Goal: Find specific page/section: Find specific page/section

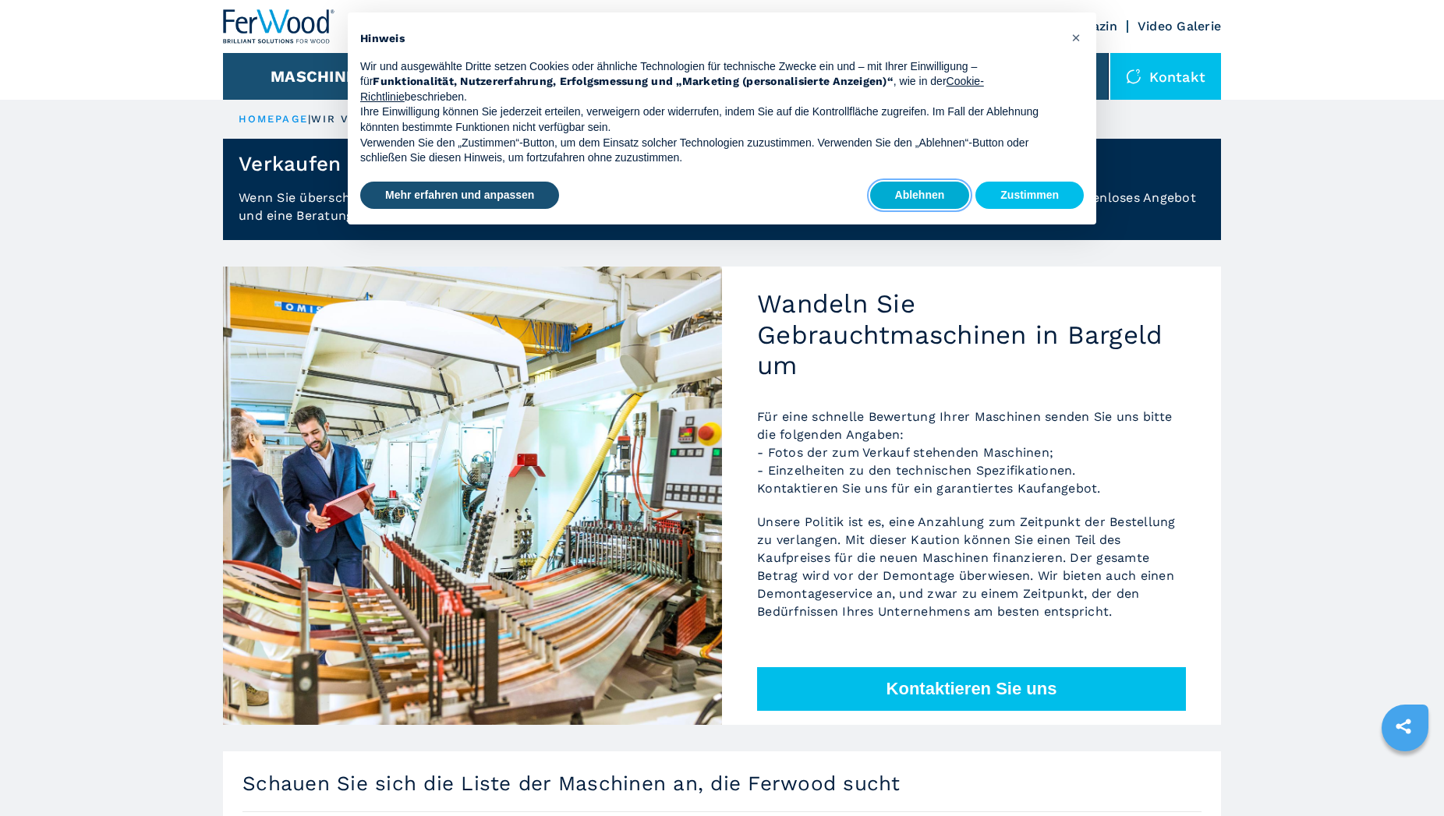
click at [914, 196] on button "Ablehnen" at bounding box center [920, 196] width 100 height 28
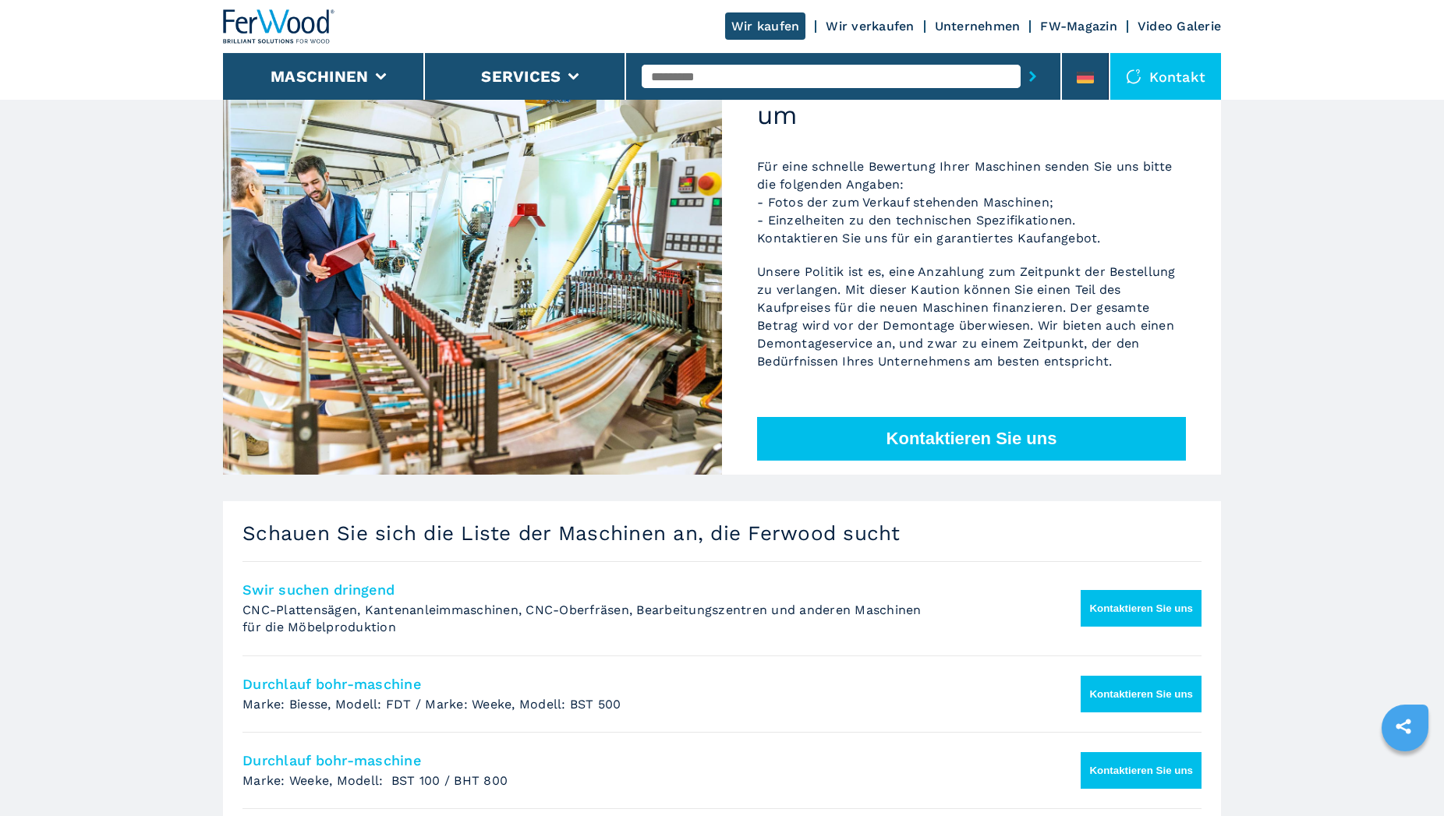
scroll to position [398, 0]
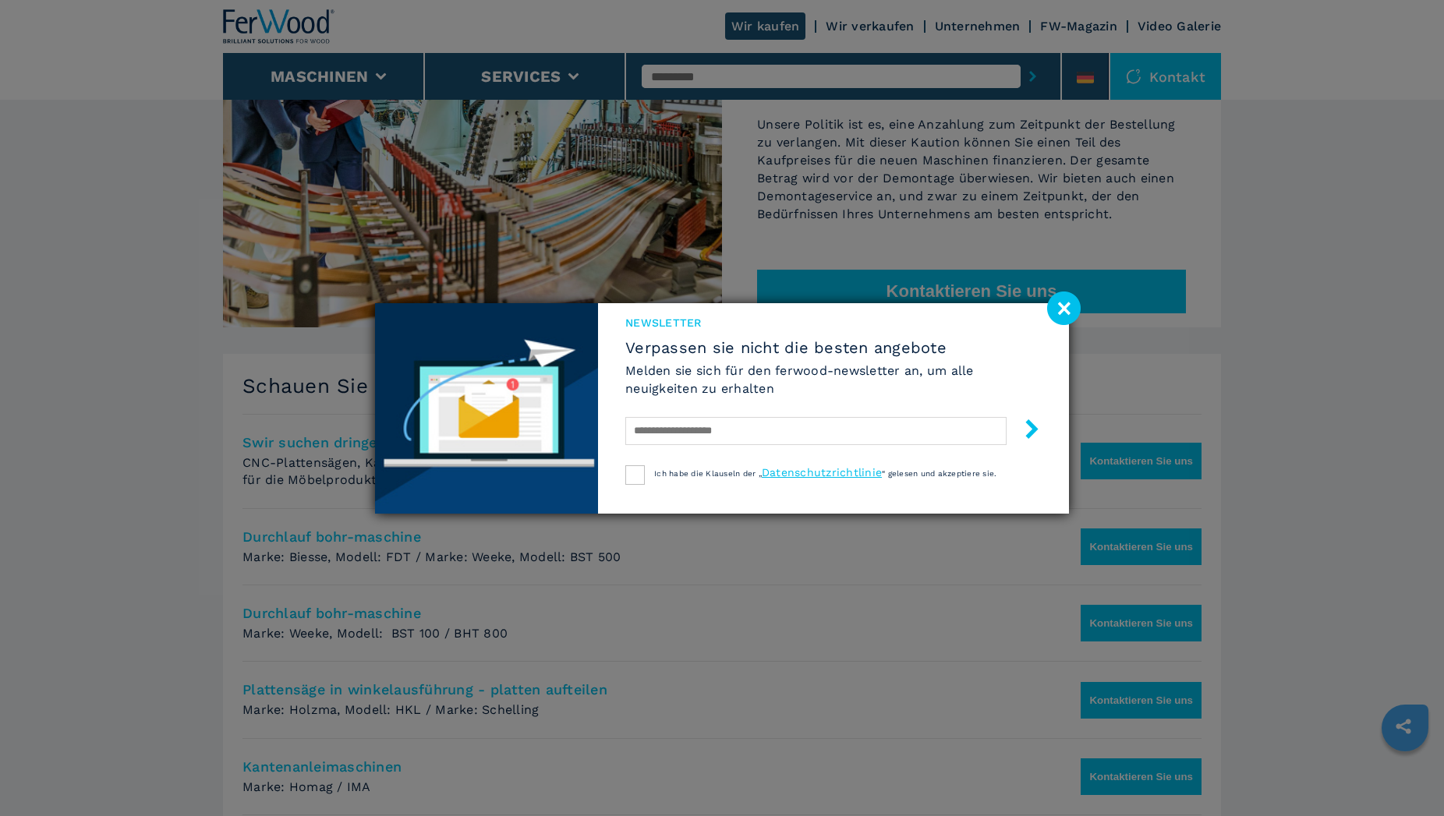
click at [1057, 309] on image at bounding box center [1064, 309] width 34 height 34
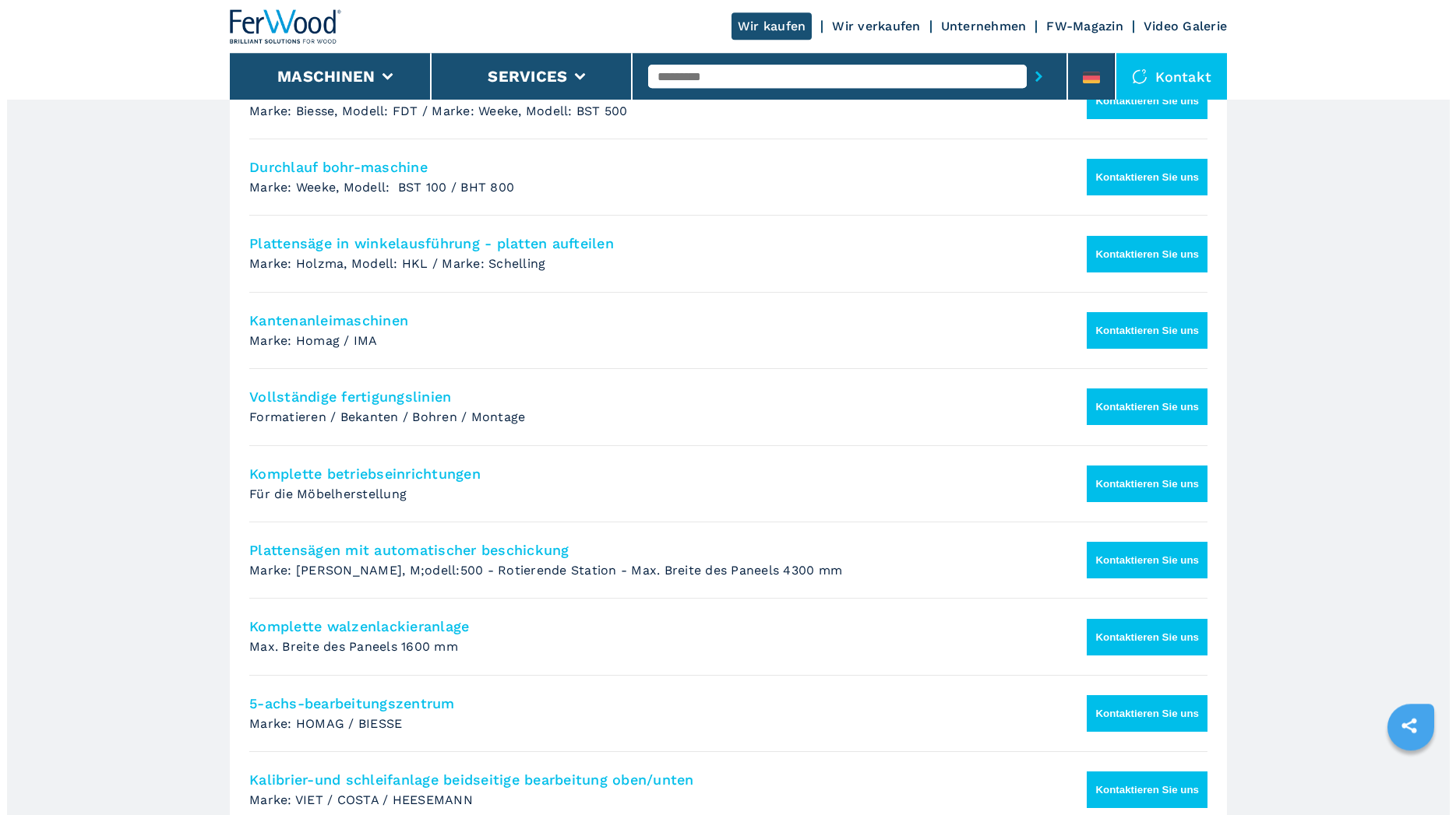
scroll to position [556, 0]
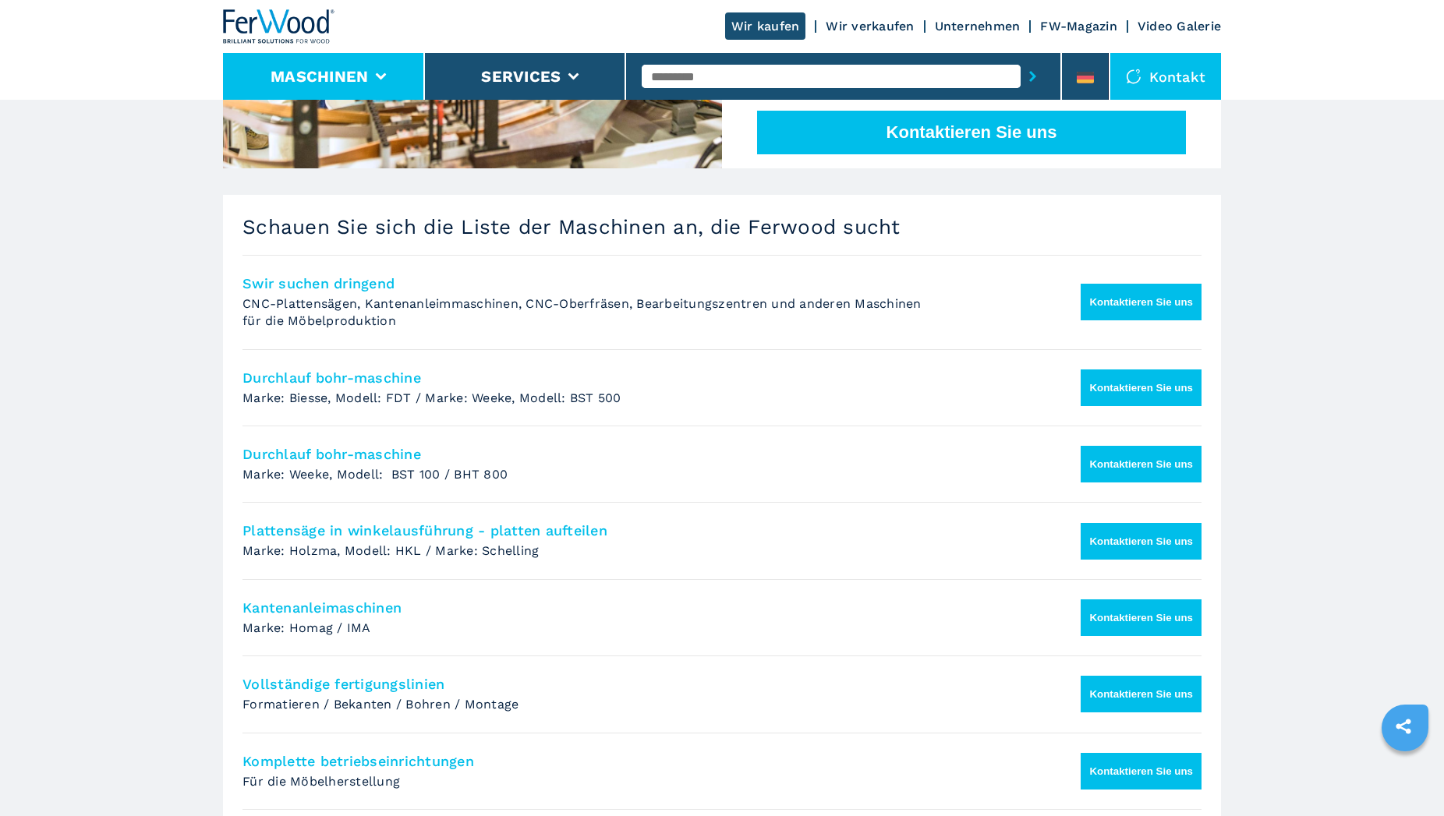
click at [355, 72] on button "Maschinen" at bounding box center [319, 76] width 97 height 19
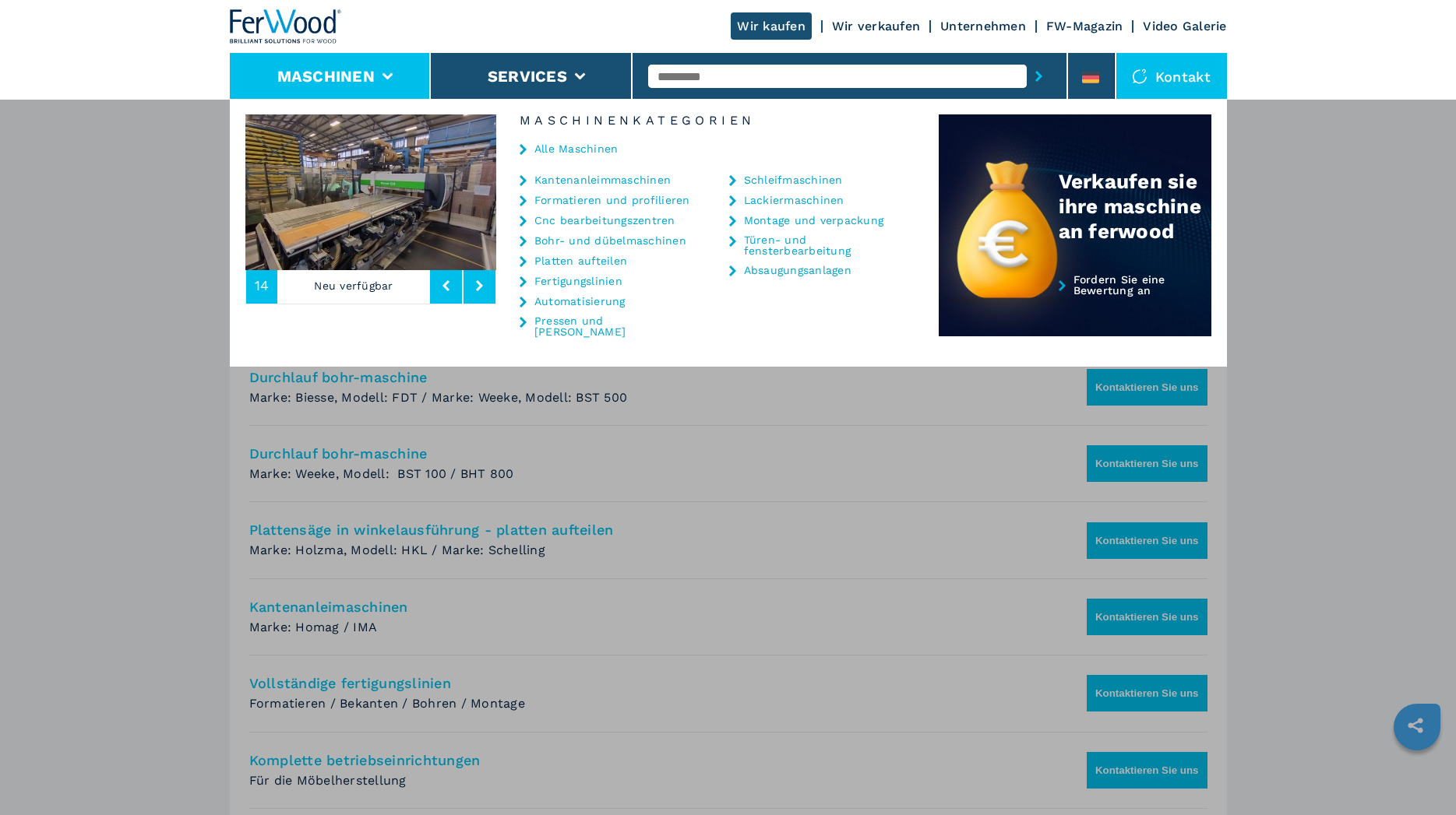
drag, startPoint x: 23, startPoint y: 578, endPoint x: 78, endPoint y: 553, distance: 60.4
click at [24, 578] on div "Maschinen Kantenanleimmaschinen Formatieren und profilieren Cnc bearbeitungszen…" at bounding box center [728, 506] width 1456 height 815
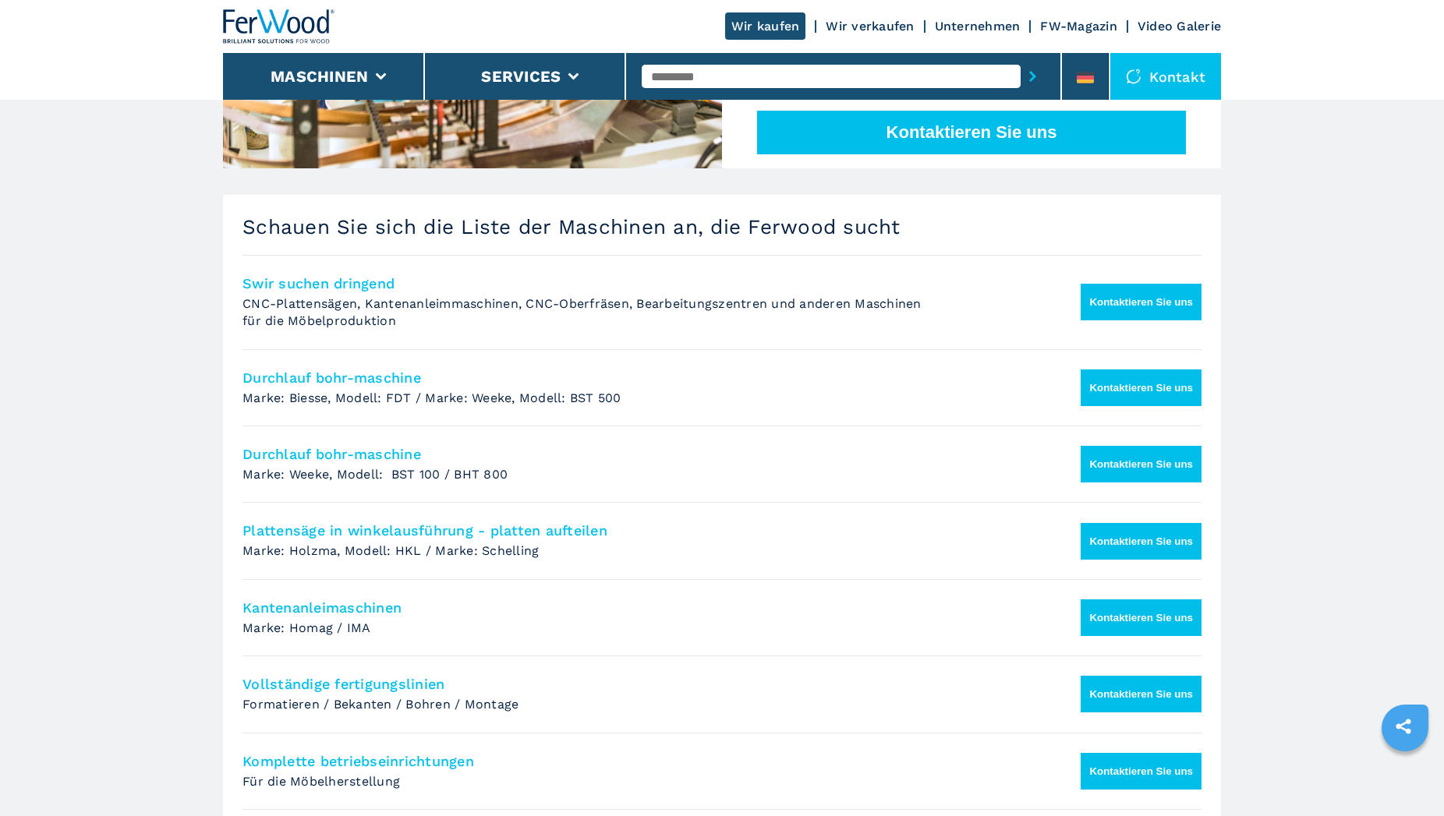
click at [749, 30] on link "Wir kaufen" at bounding box center [765, 25] width 81 height 27
click at [961, 130] on button "Kontaktieren Sie uns" at bounding box center [971, 133] width 429 height 44
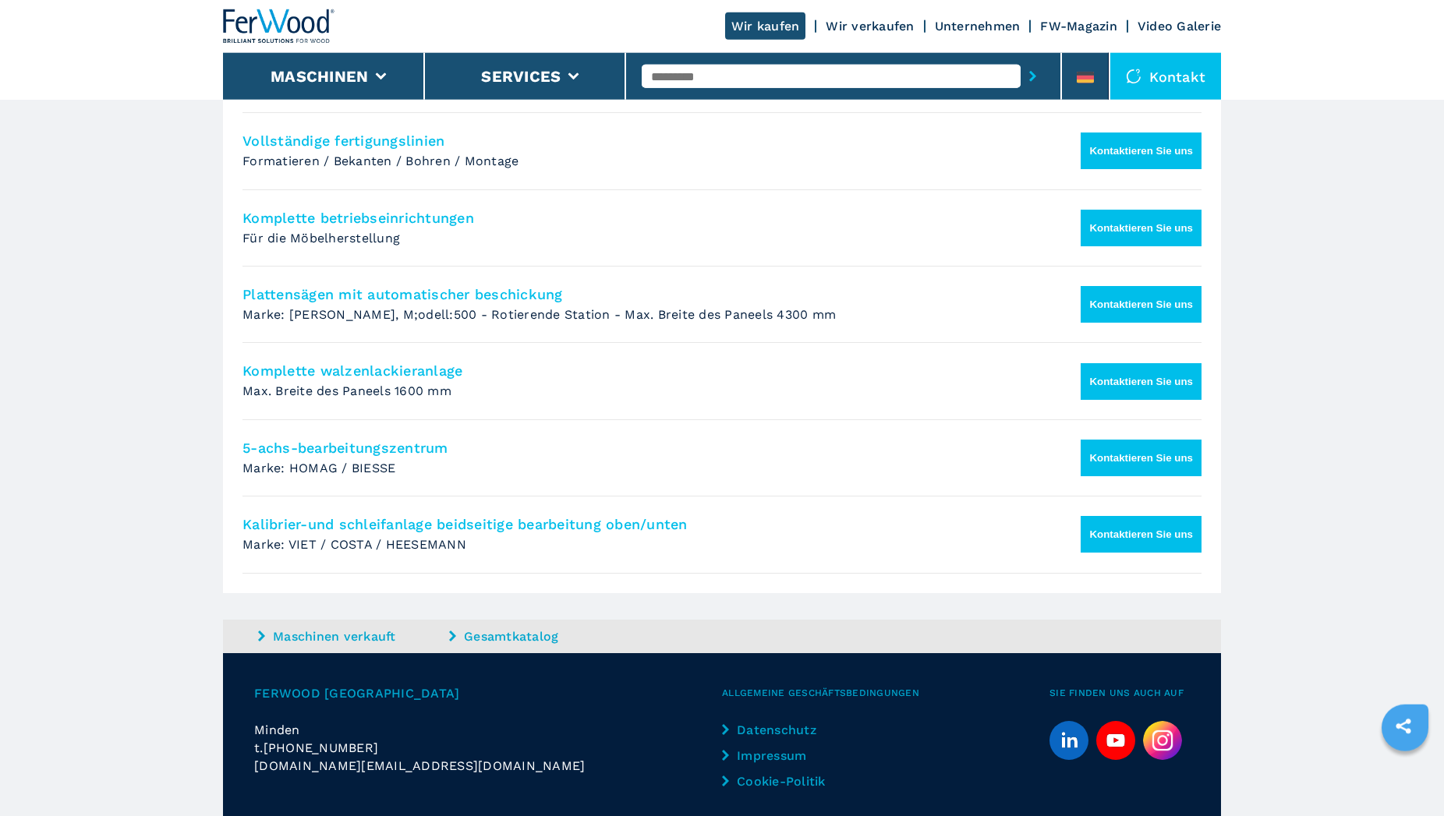
scroll to position [1165, 0]
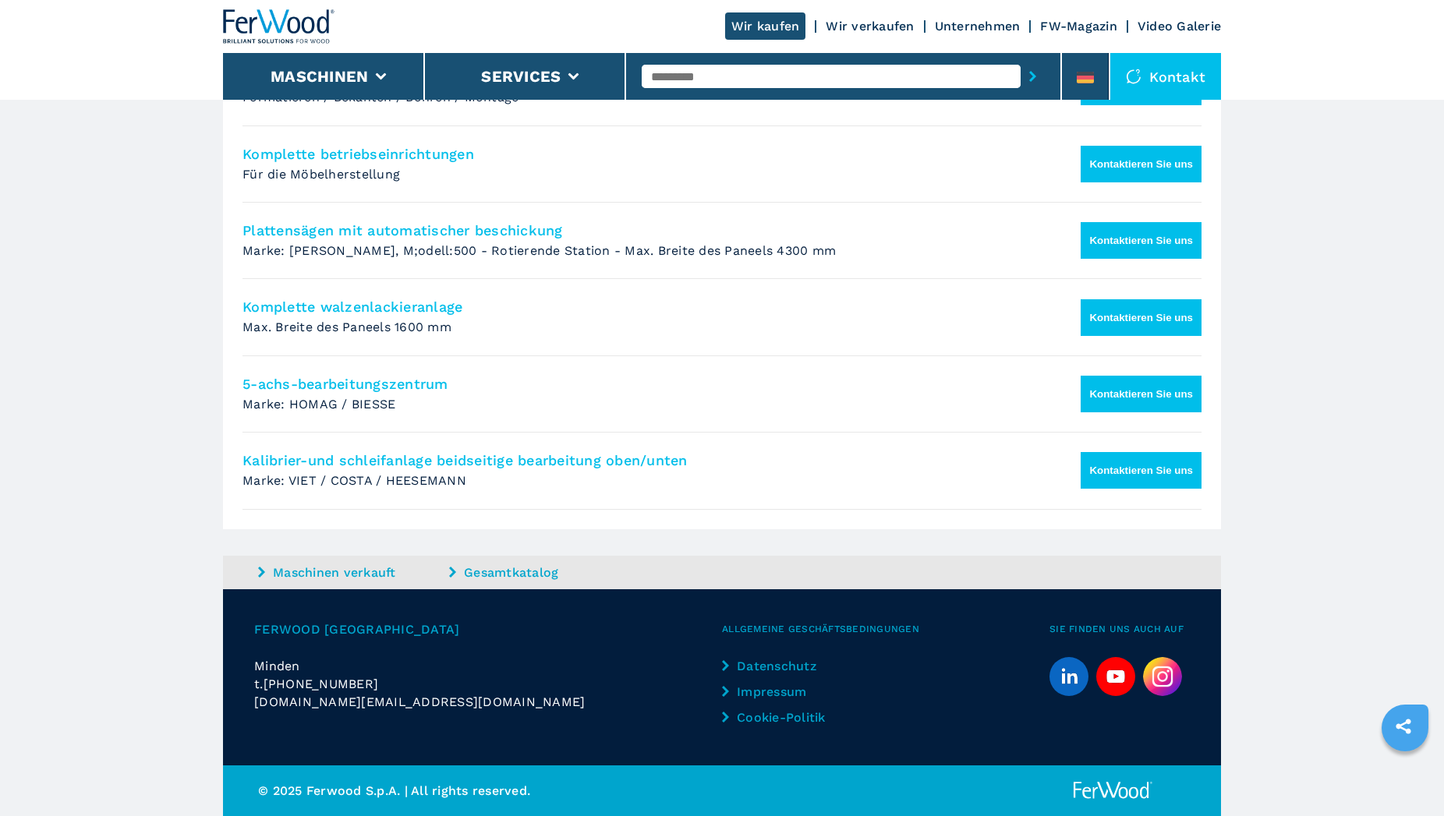
click at [779, 691] on link "Impressum" at bounding box center [787, 692] width 130 height 18
click at [722, 689] on icon at bounding box center [725, 691] width 7 height 11
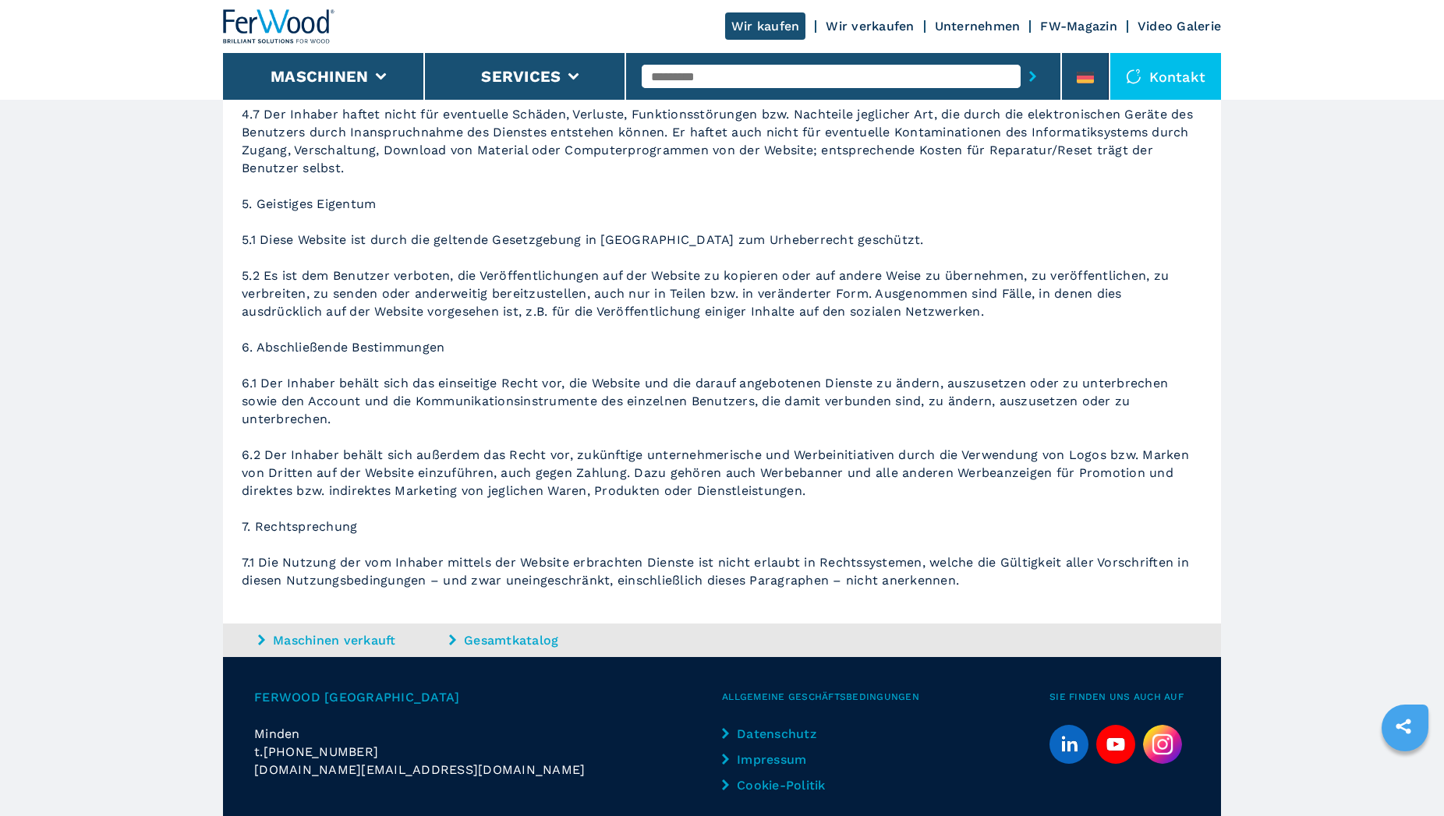
scroll to position [1658, 0]
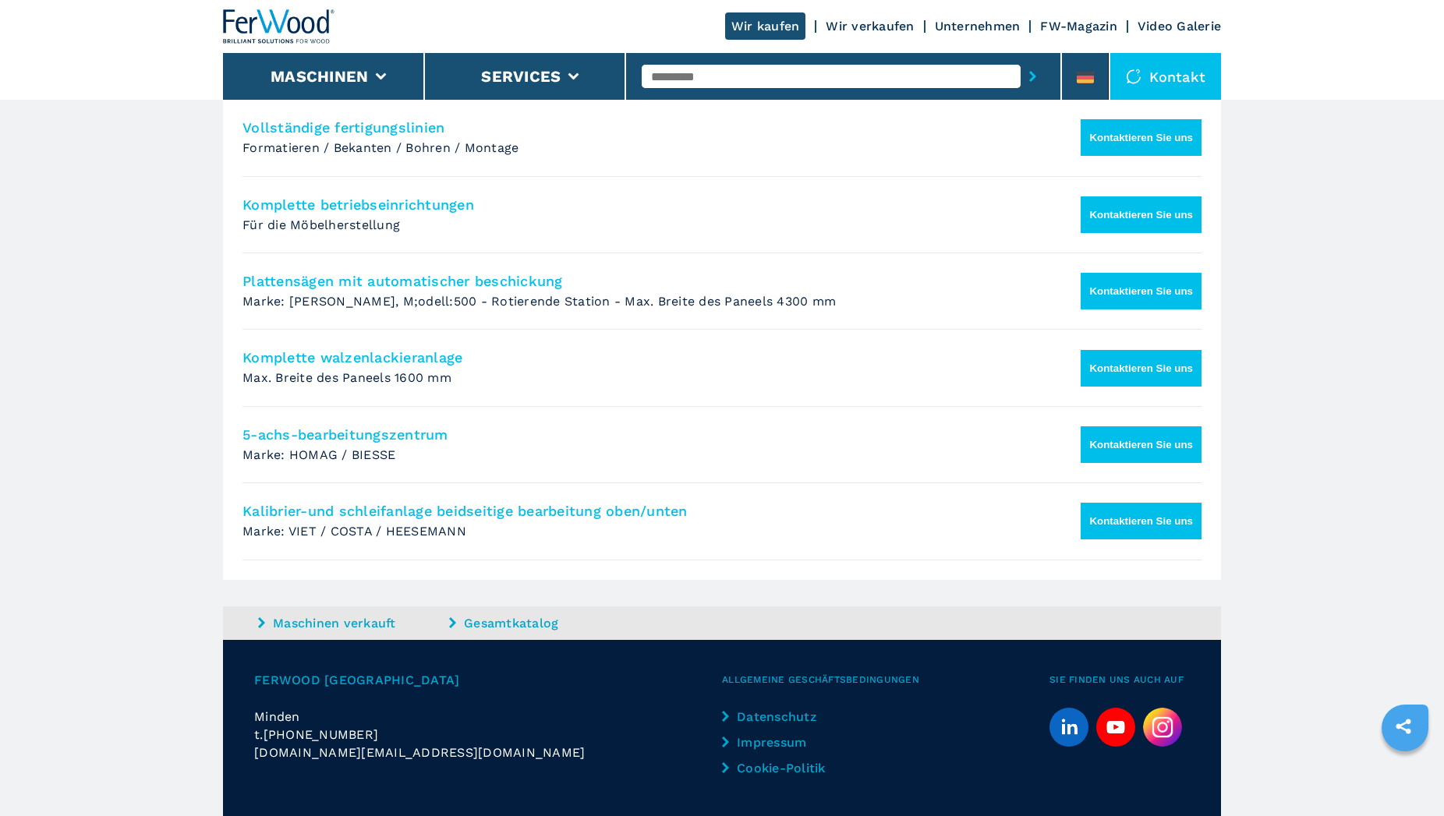
scroll to position [1165, 0]
